Goal: Task Accomplishment & Management: Use online tool/utility

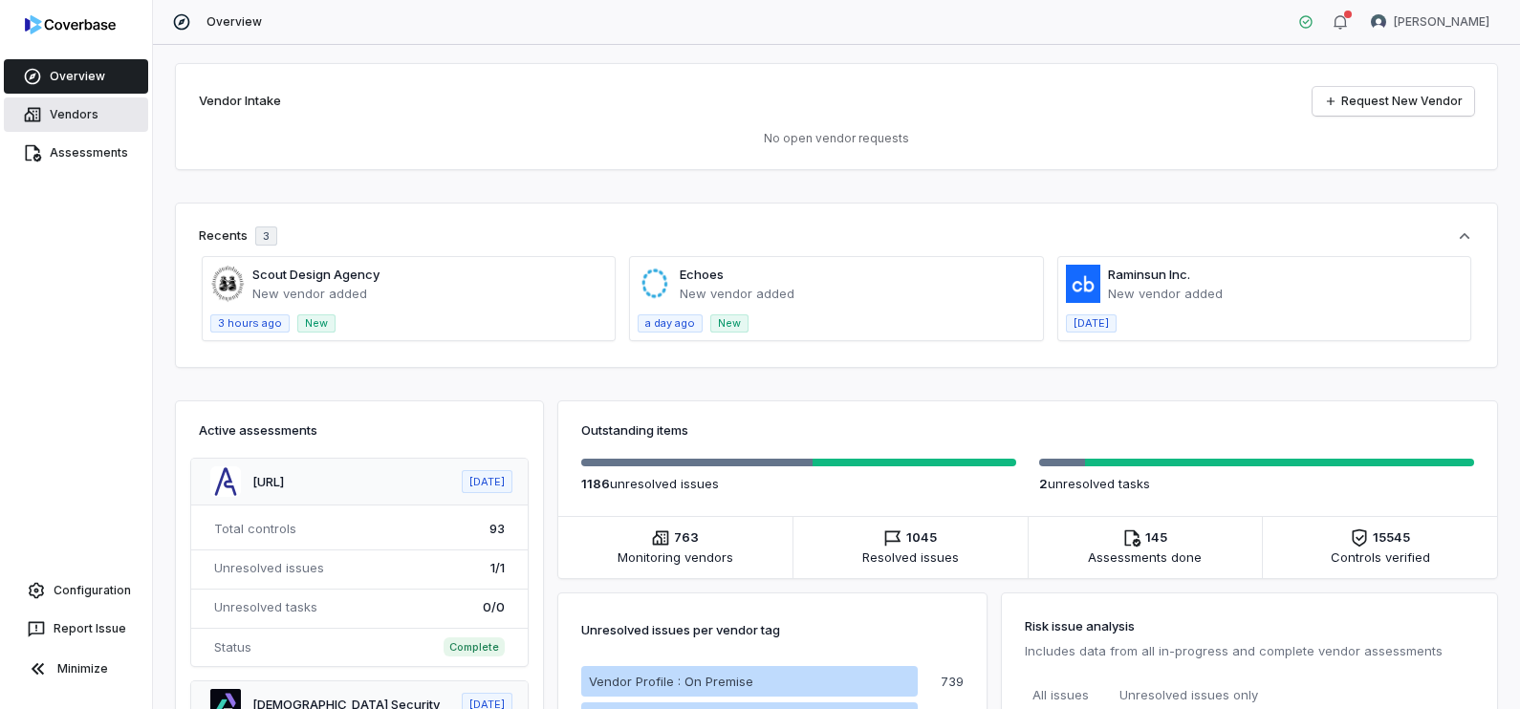
click at [60, 104] on link "Vendors" at bounding box center [76, 114] width 144 height 34
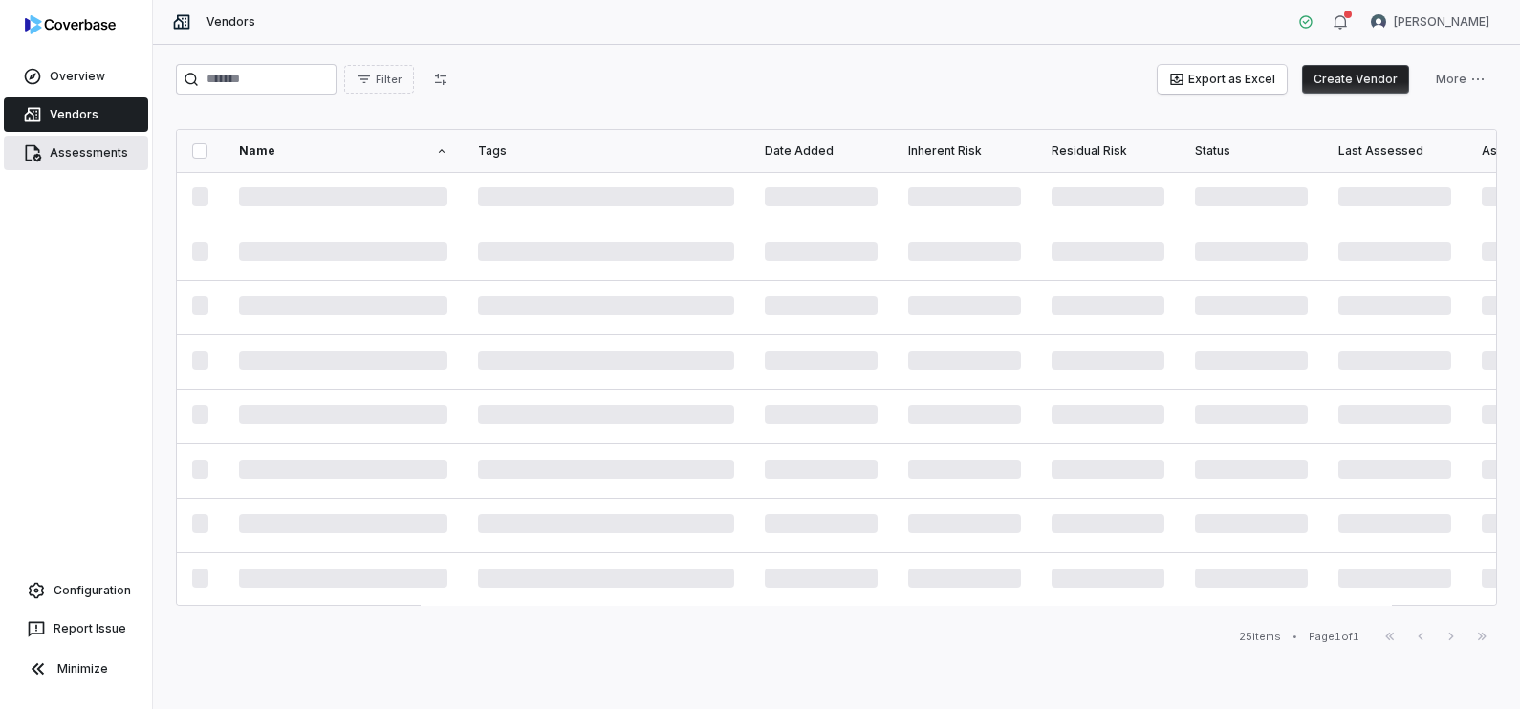
click at [78, 148] on link "Assessments" at bounding box center [76, 153] width 144 height 34
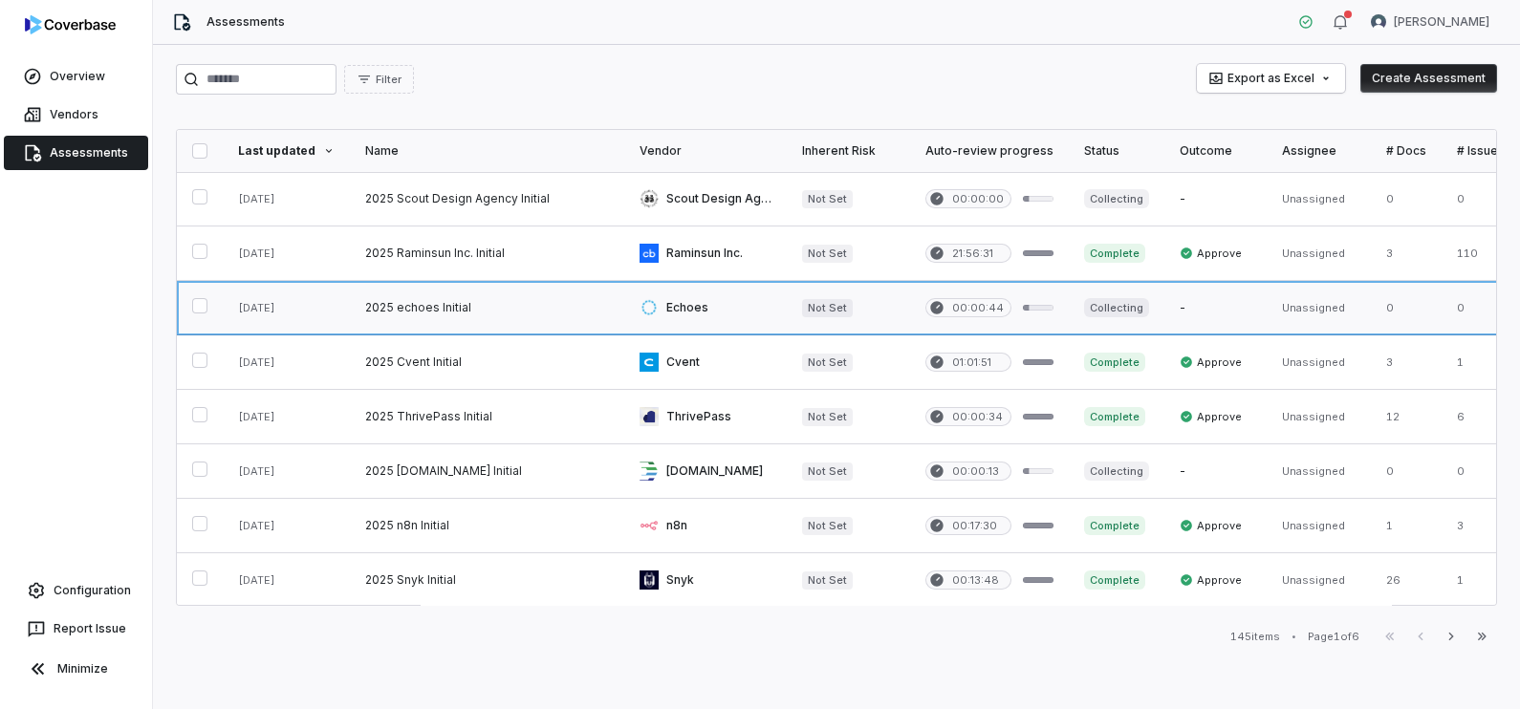
click at [412, 301] on link at bounding box center [487, 308] width 274 height 54
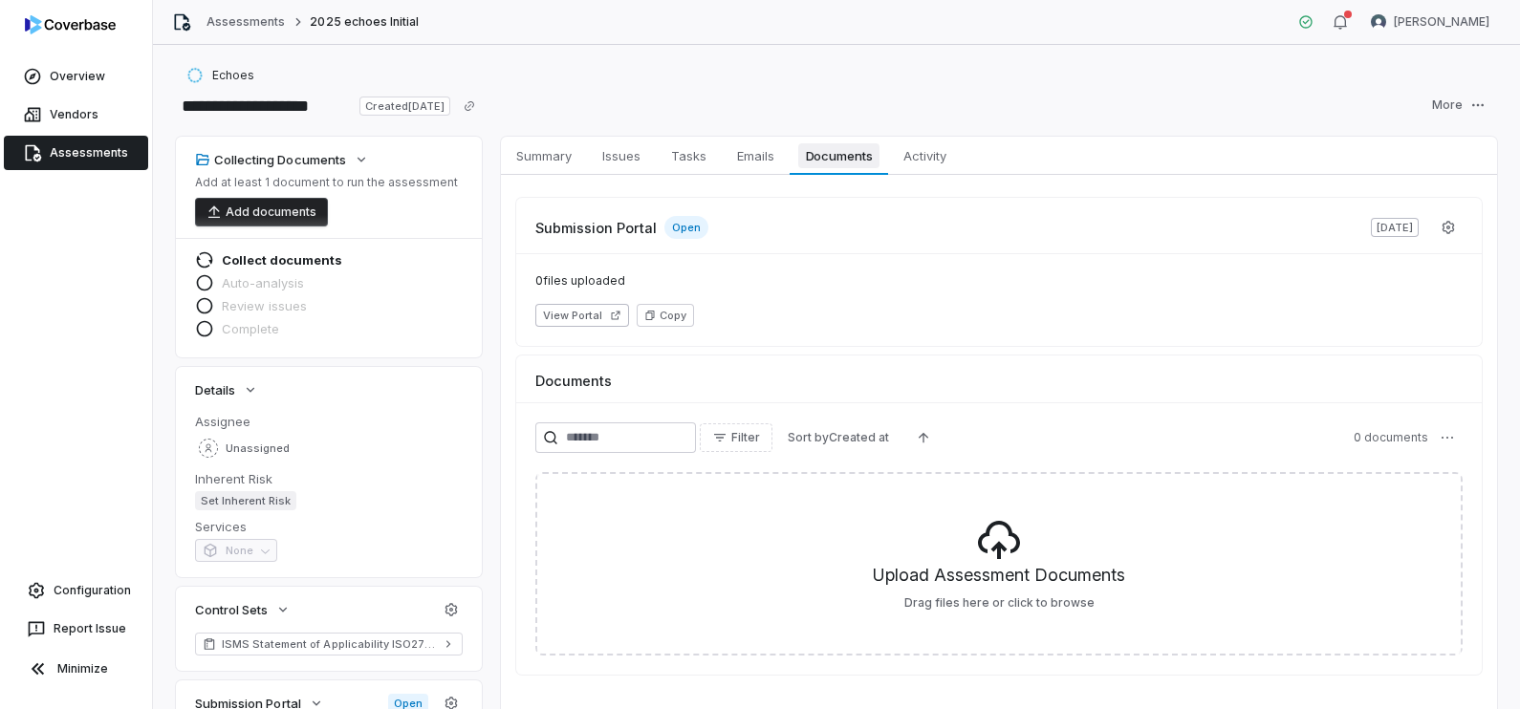
click at [840, 158] on span "Documents" at bounding box center [839, 155] width 82 height 25
click at [559, 160] on span "Summary" at bounding box center [543, 155] width 71 height 25
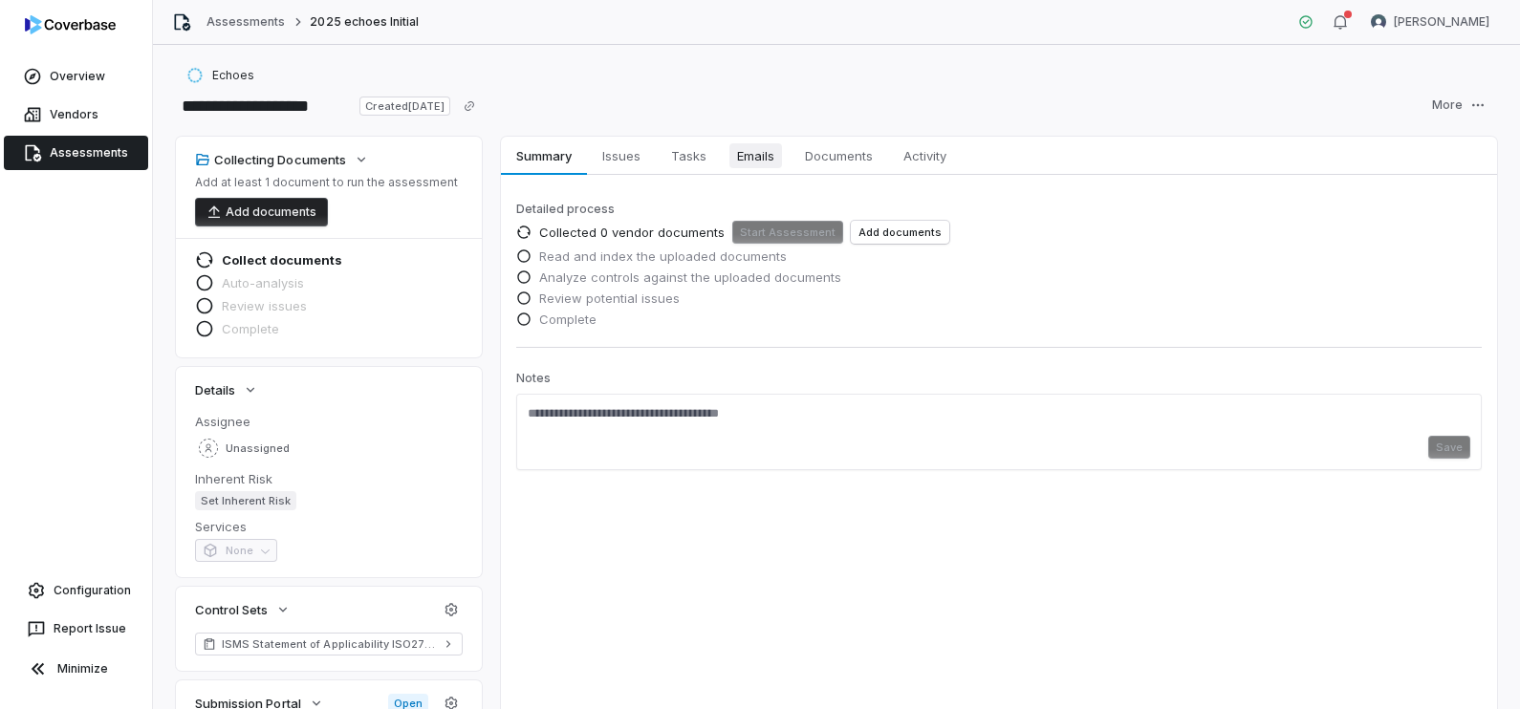
click at [741, 157] on span "Emails" at bounding box center [755, 155] width 53 height 25
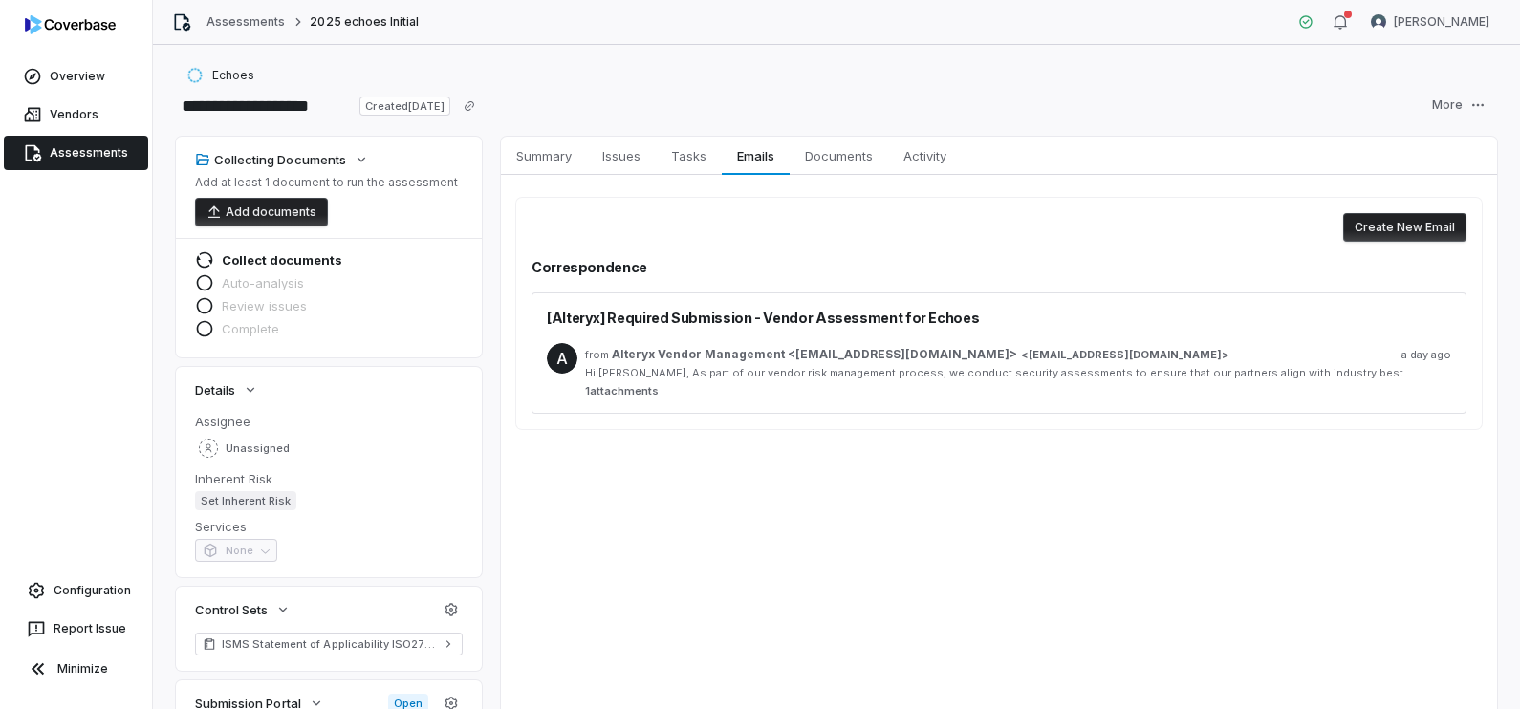
click at [633, 387] on span "1 attachments" at bounding box center [1018, 391] width 866 height 14
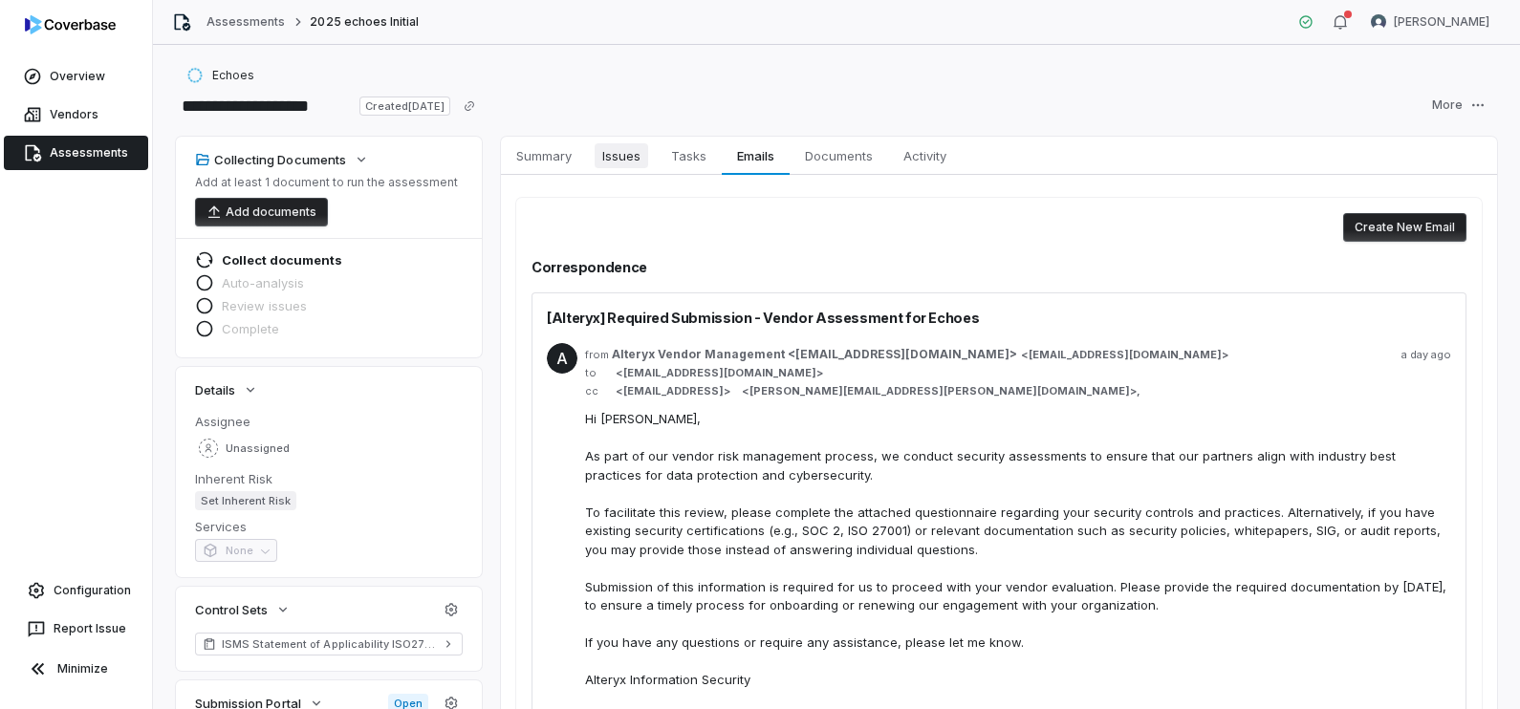
click at [617, 149] on span "Issues" at bounding box center [621, 155] width 54 height 25
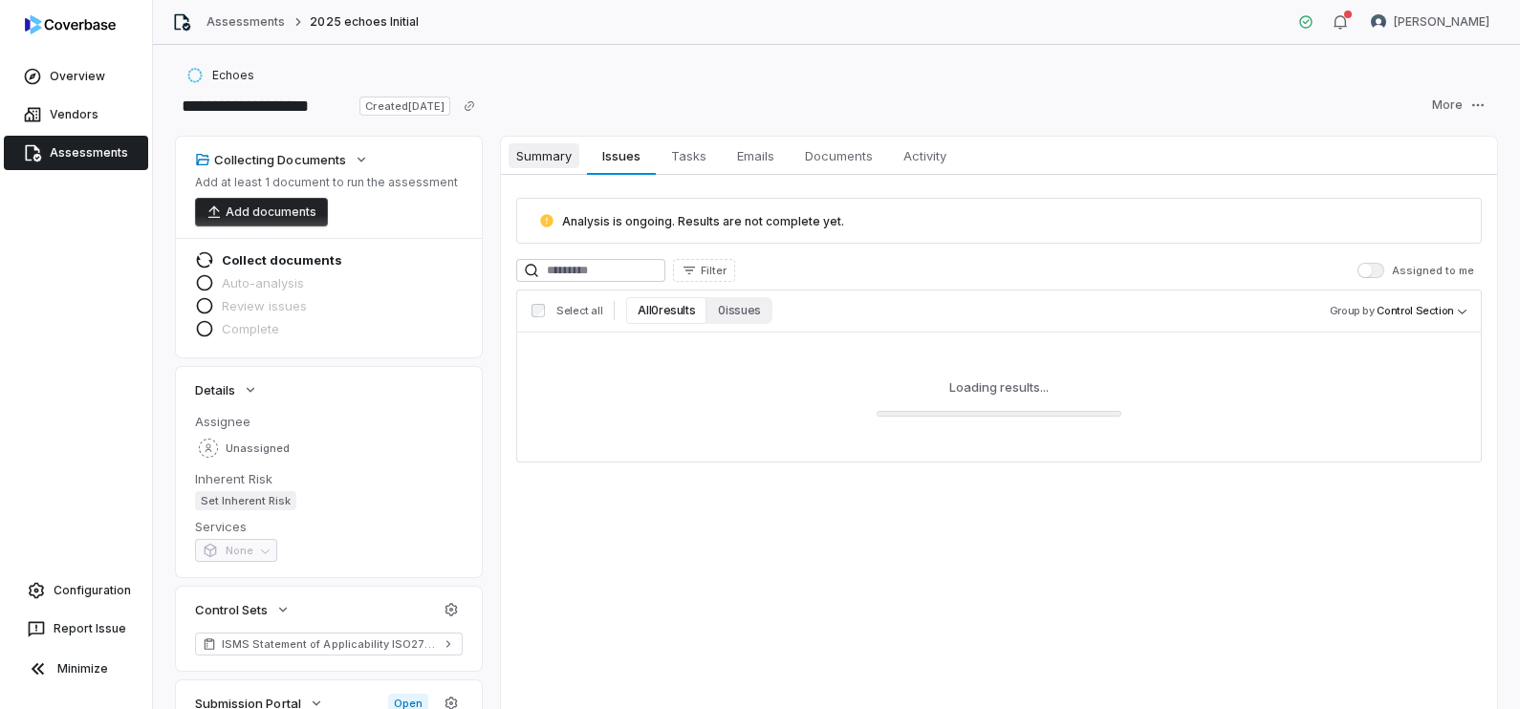
click at [530, 147] on span "Summary" at bounding box center [543, 155] width 71 height 25
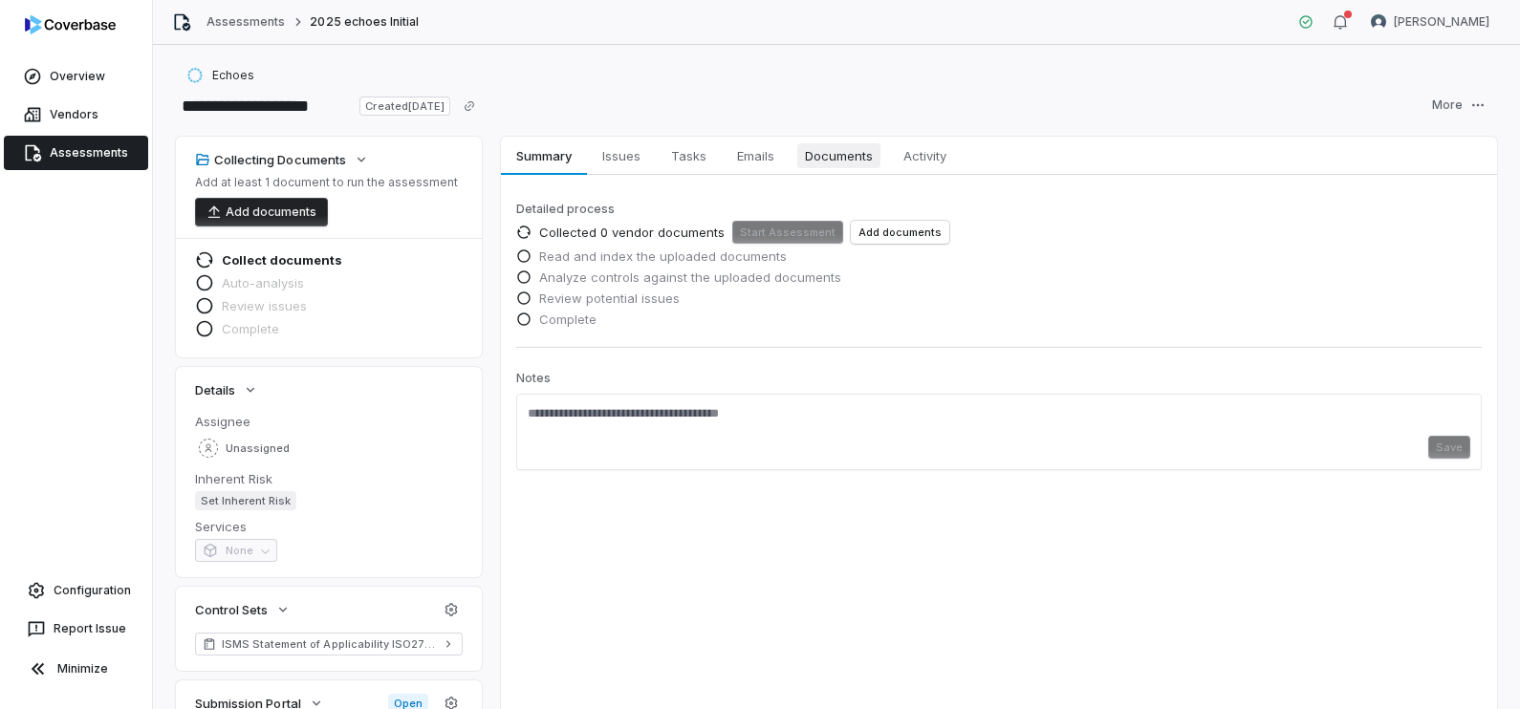
click at [832, 150] on span "Documents" at bounding box center [838, 155] width 83 height 25
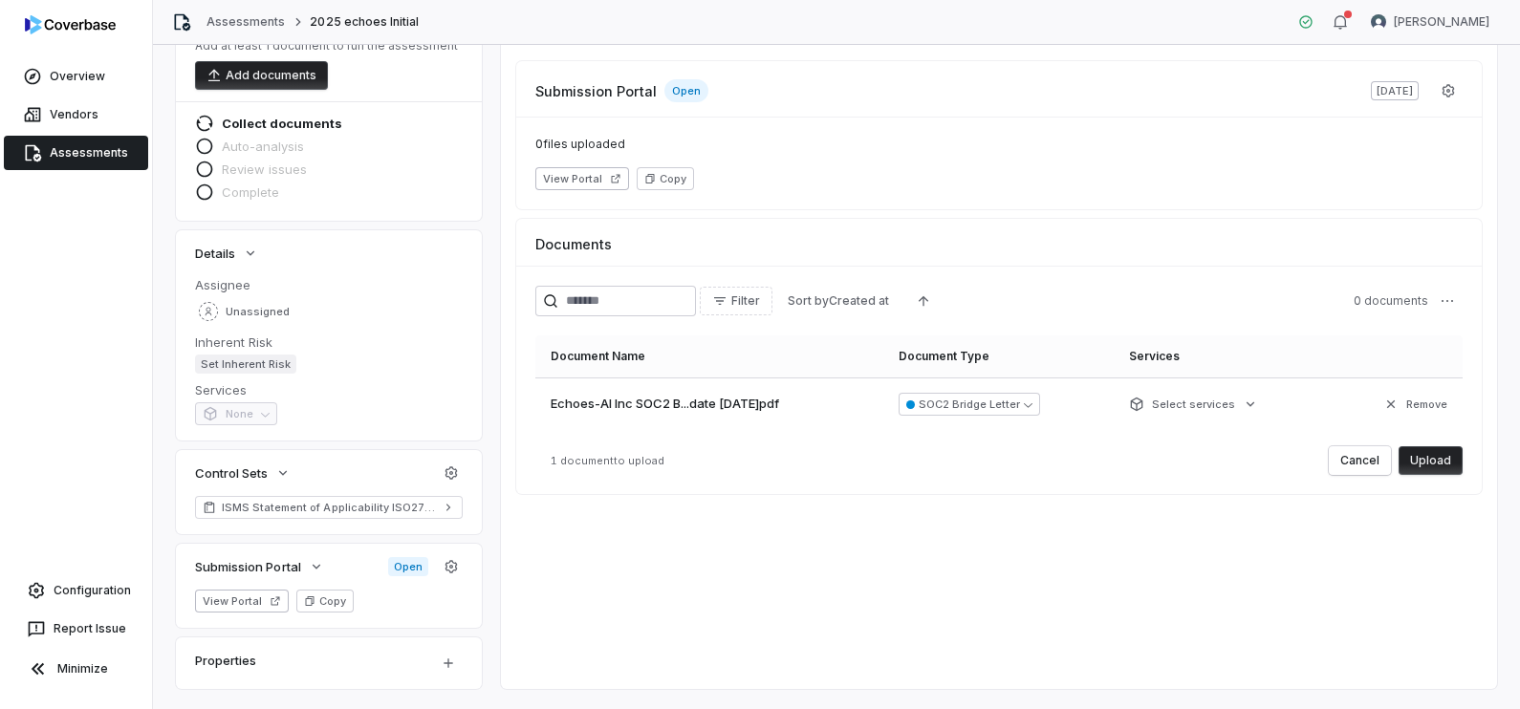
scroll to position [159, 0]
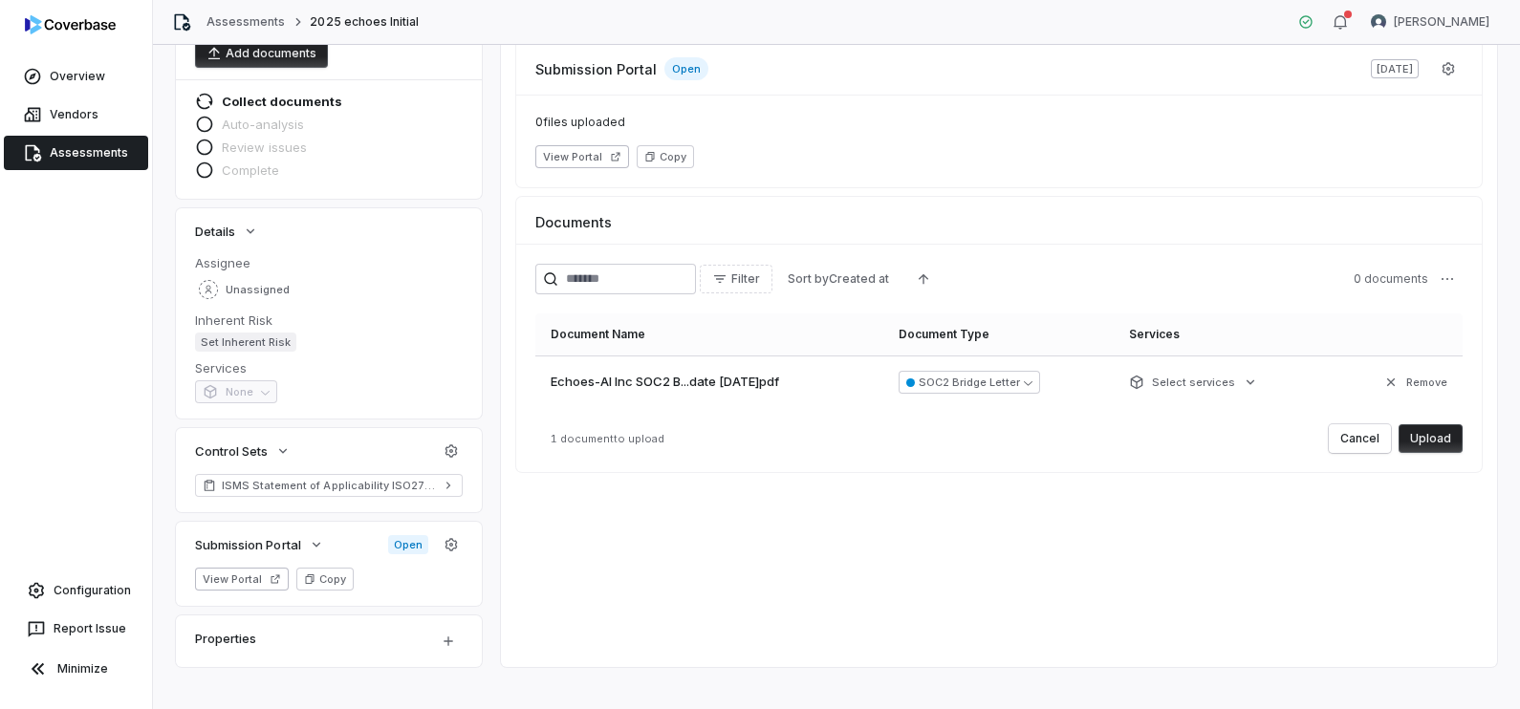
click at [1433, 438] on button "Upload" at bounding box center [1430, 438] width 64 height 29
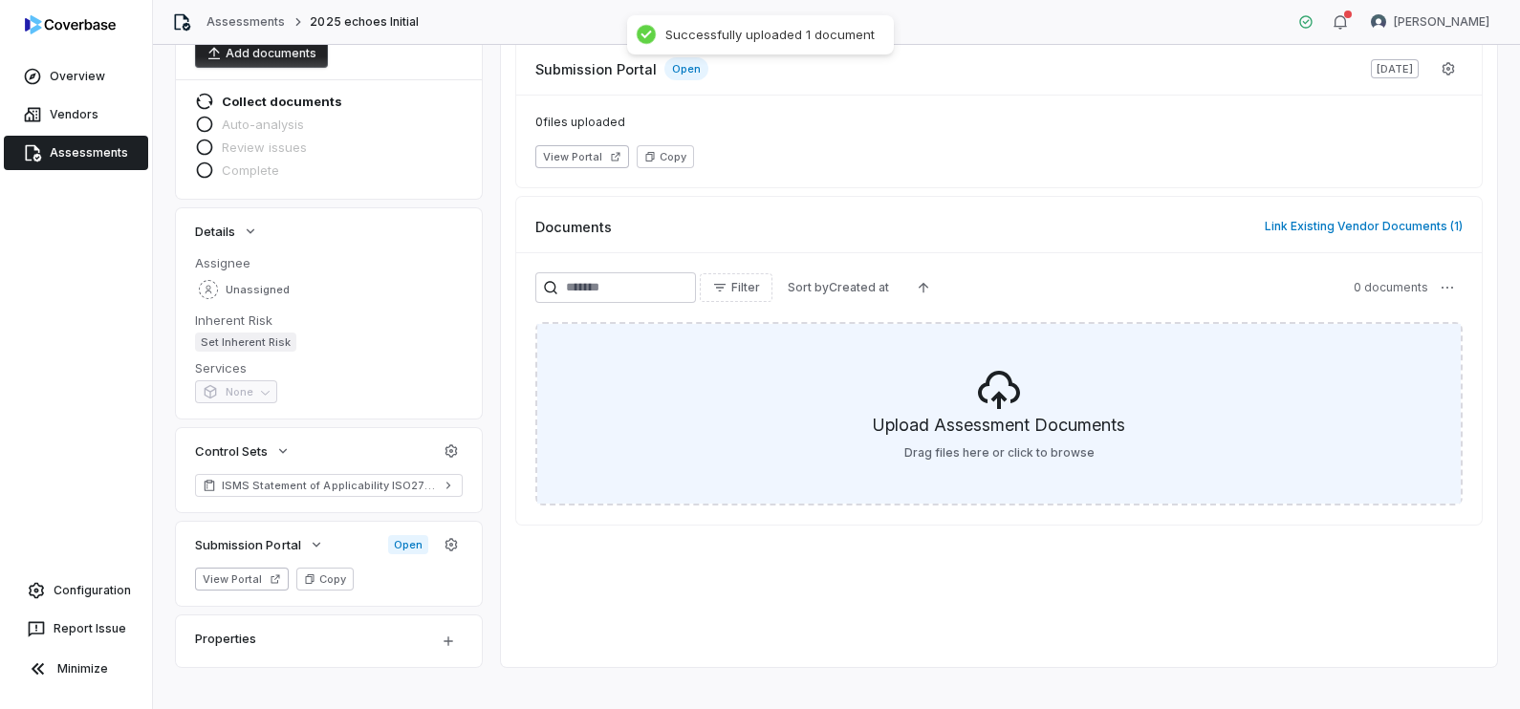
click at [984, 406] on icon at bounding box center [999, 390] width 46 height 46
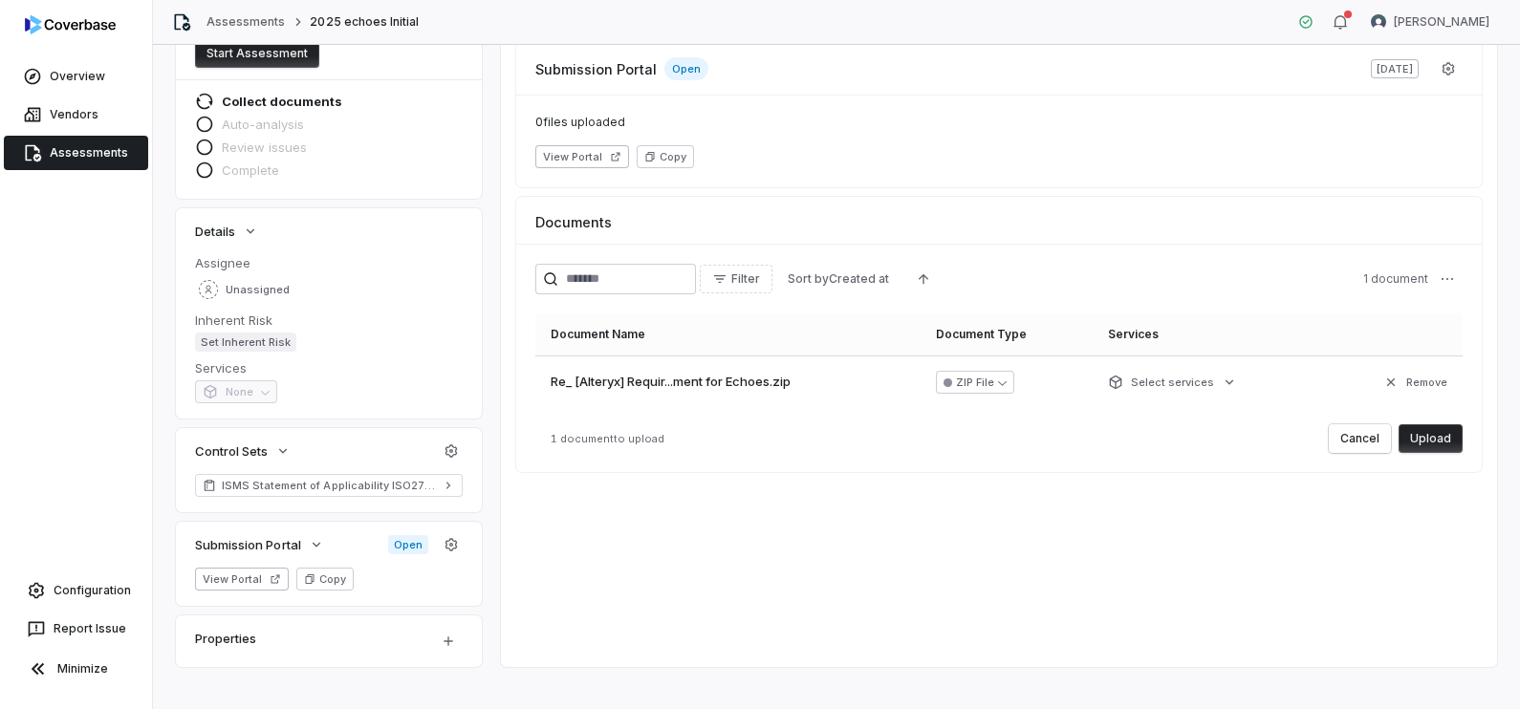
click at [1425, 441] on button "Upload" at bounding box center [1430, 438] width 64 height 29
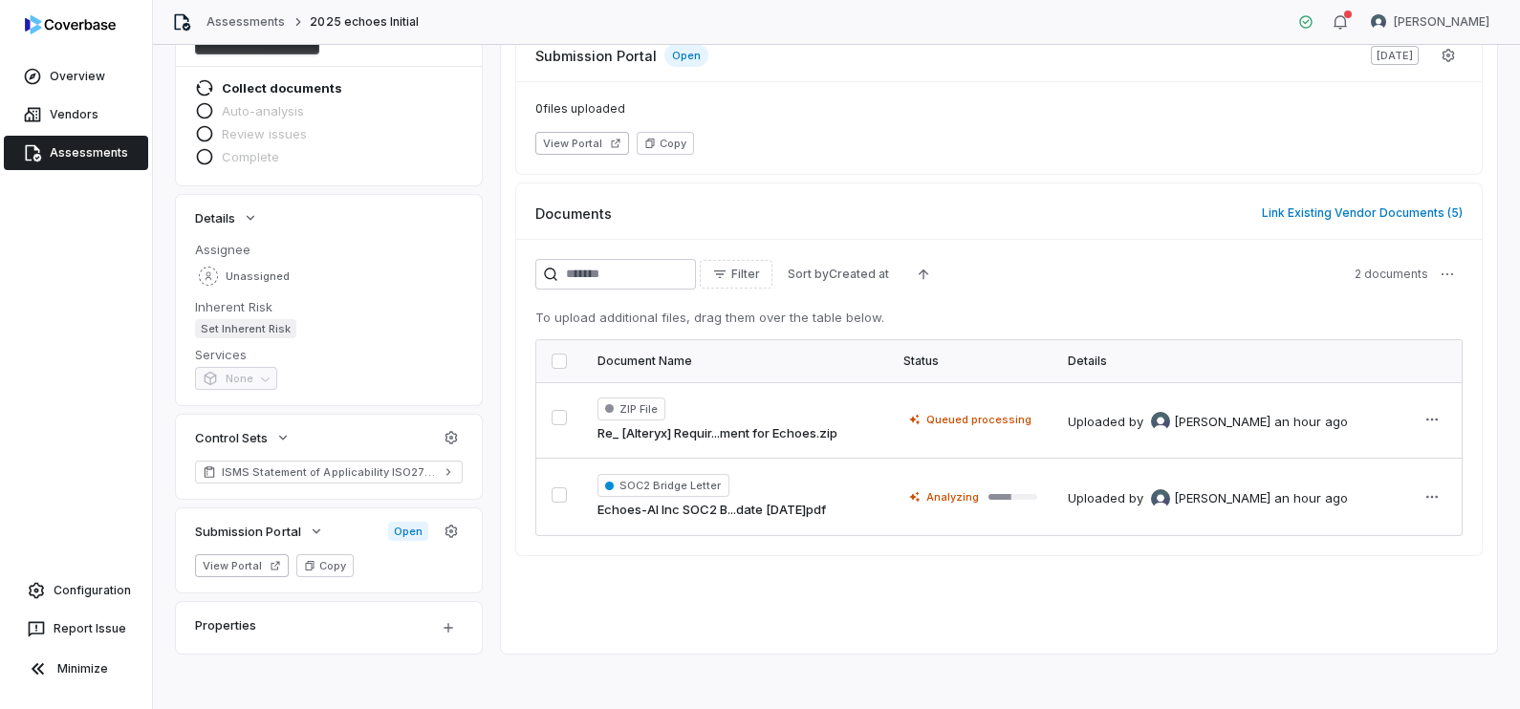
scroll to position [177, 0]
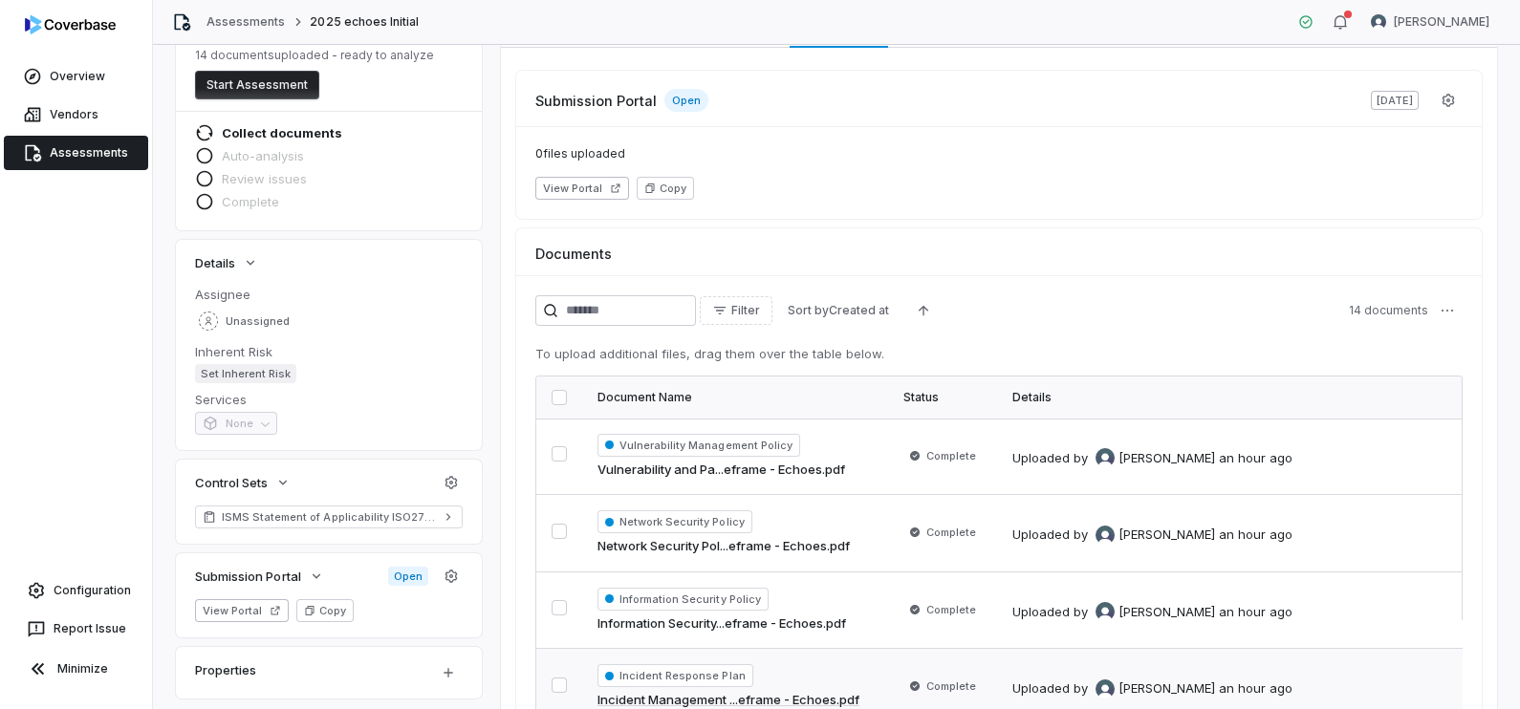
scroll to position [125, 0]
click at [557, 400] on button "button" at bounding box center [558, 399] width 15 height 15
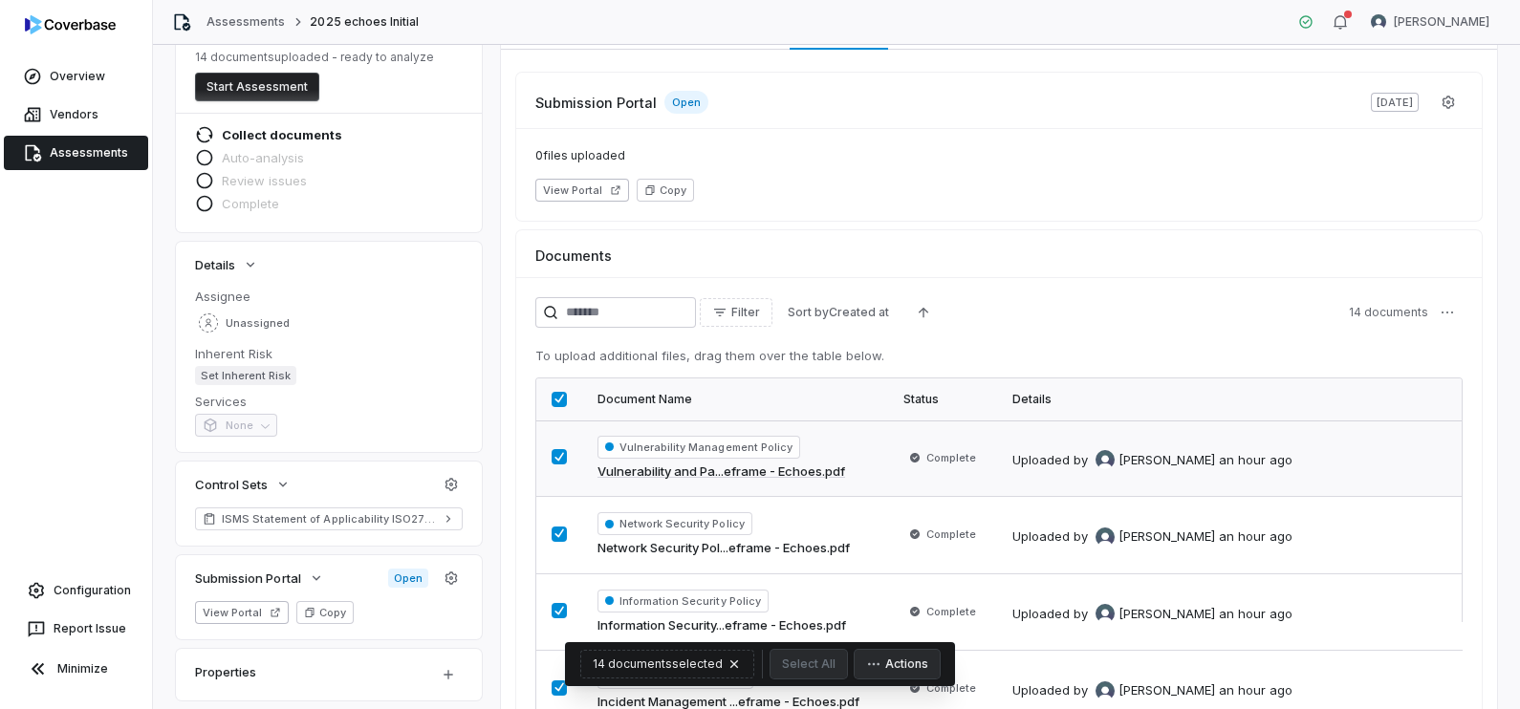
scroll to position [0, 0]
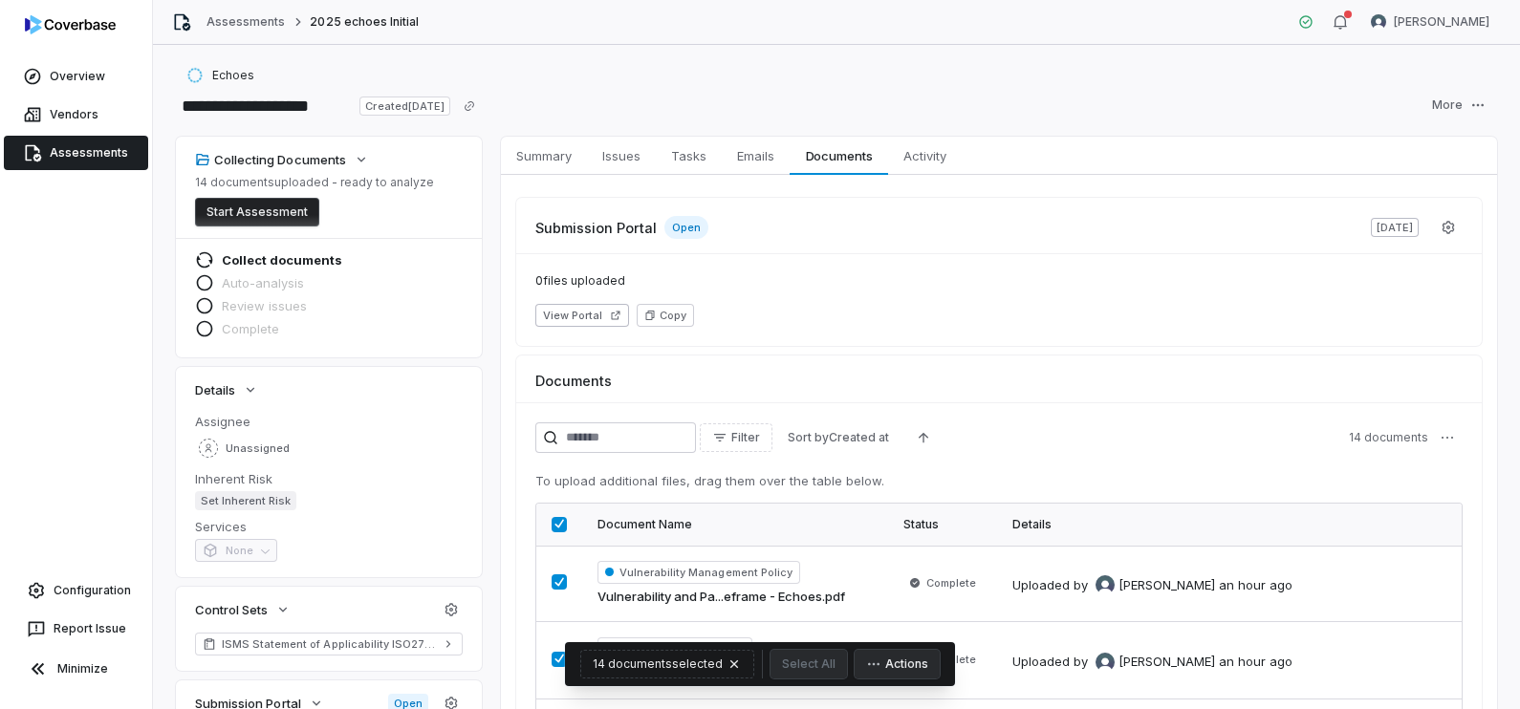
click at [284, 213] on button "Start Assessment" at bounding box center [257, 212] width 124 height 29
click at [552, 158] on span "Summary" at bounding box center [543, 155] width 71 height 25
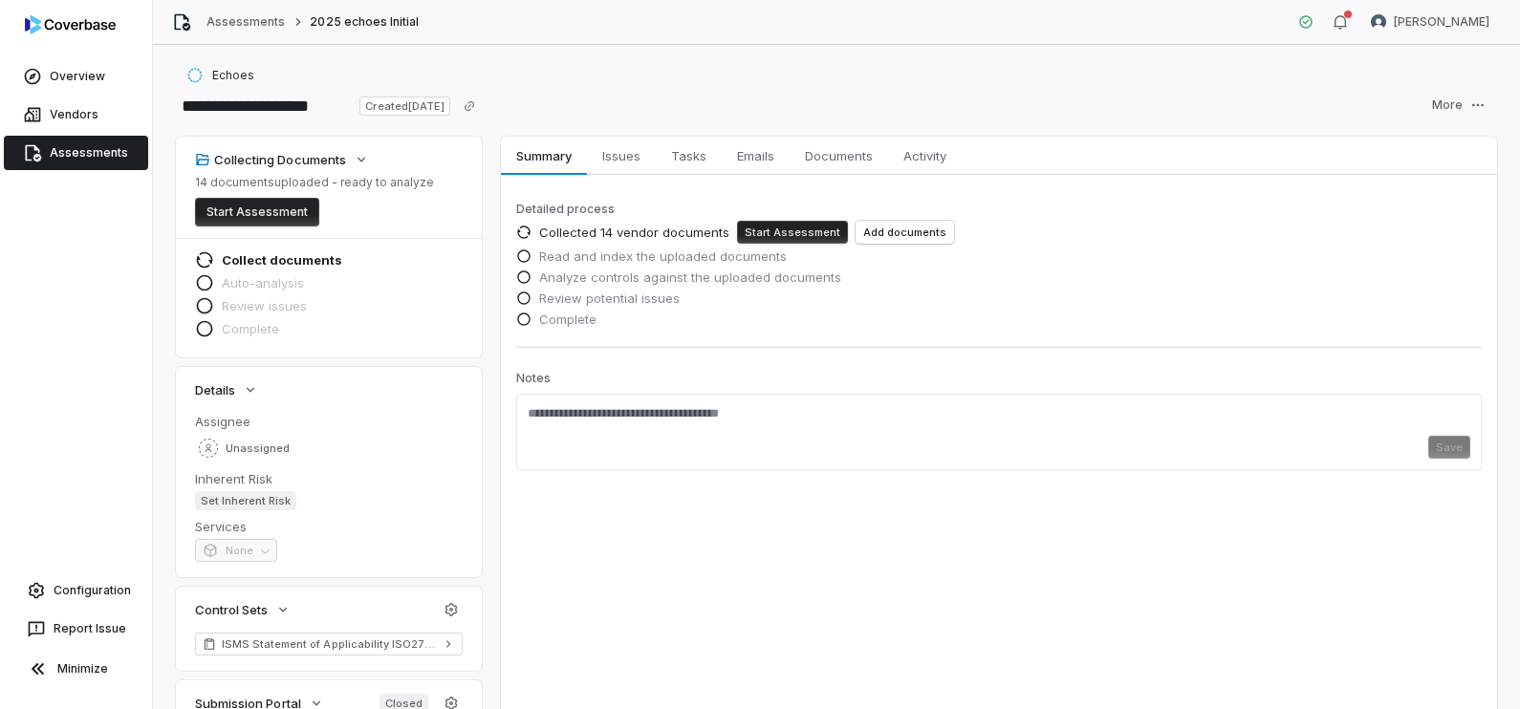
click at [805, 228] on button "Start Assessment" at bounding box center [792, 232] width 111 height 23
click at [806, 242] on button "Start Assessment" at bounding box center [792, 232] width 111 height 23
